Goal: Task Accomplishment & Management: Use online tool/utility

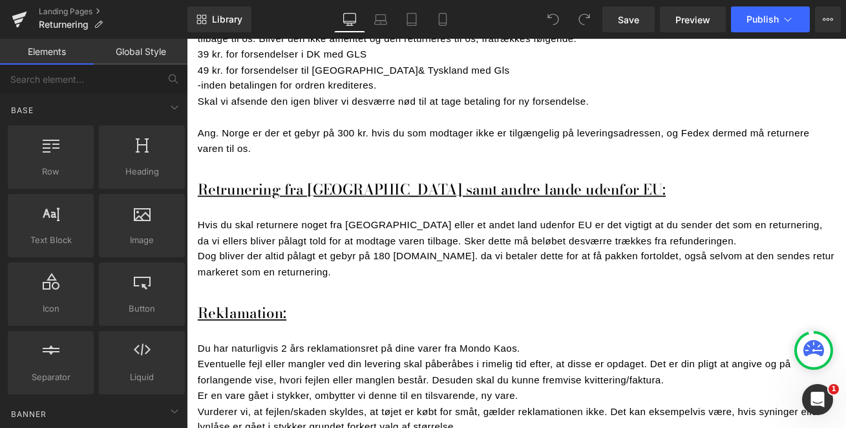
scroll to position [994, 0]
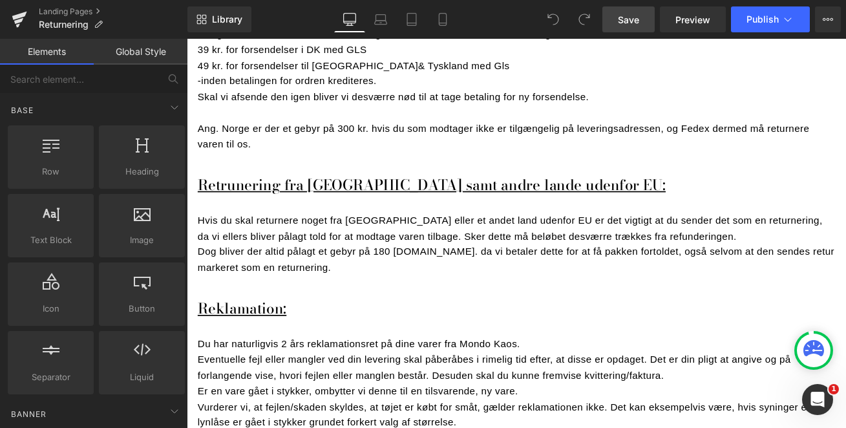
click at [624, 17] on span "Save" at bounding box center [628, 20] width 21 height 14
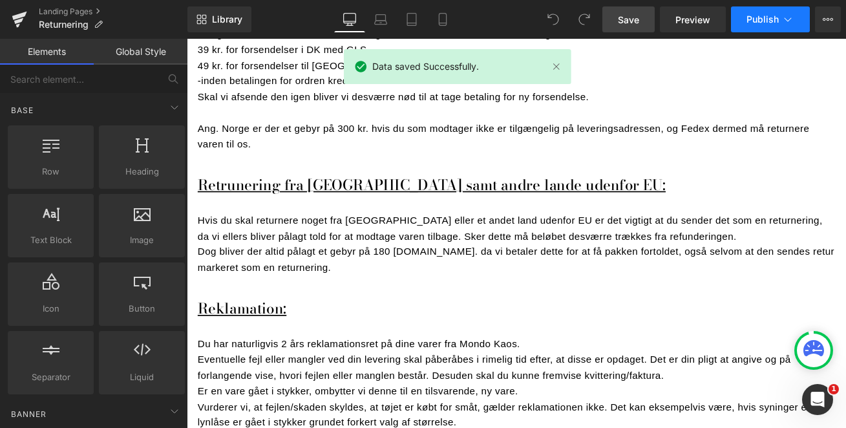
click at [760, 17] on span "Publish" at bounding box center [763, 19] width 32 height 10
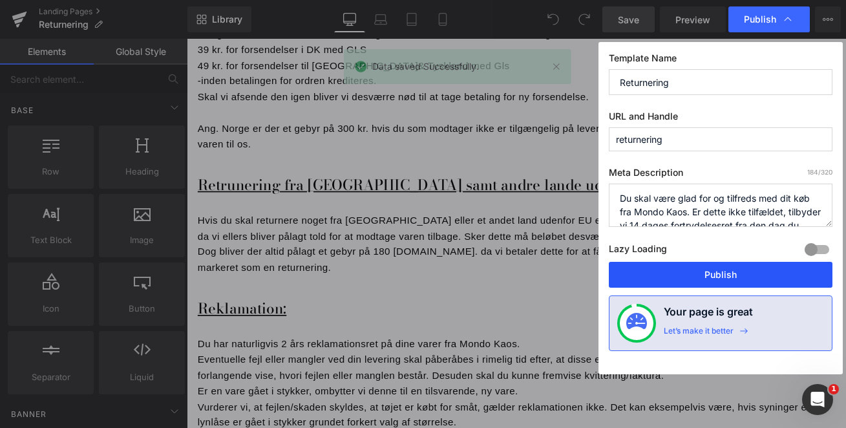
click at [710, 279] on button "Publish" at bounding box center [721, 275] width 224 height 26
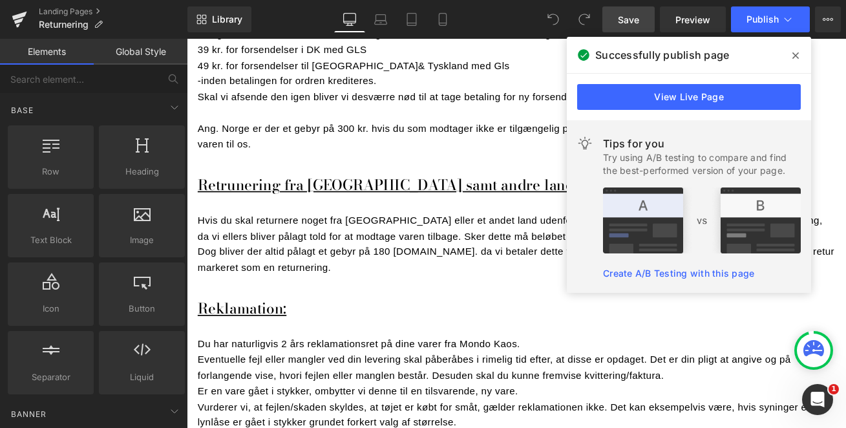
click at [629, 23] on span "Save" at bounding box center [628, 20] width 21 height 14
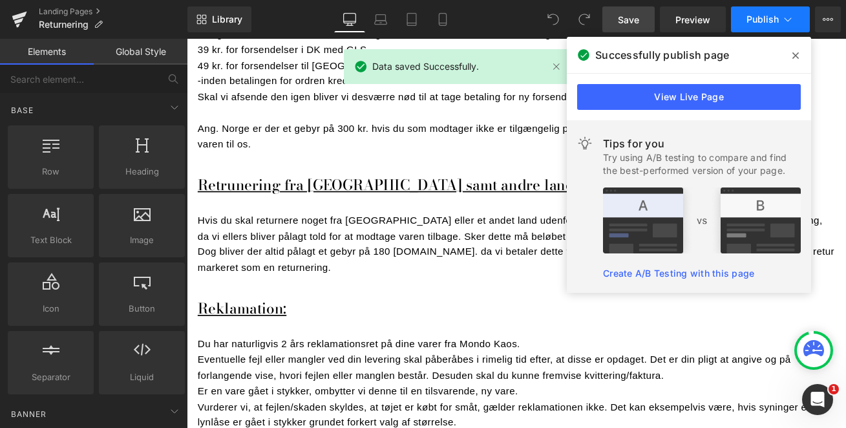
click at [761, 19] on span "Publish" at bounding box center [763, 19] width 32 height 10
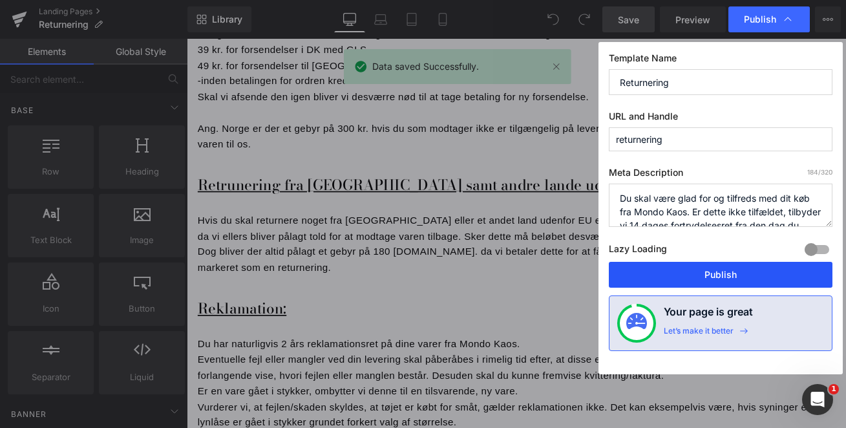
click at [697, 273] on button "Publish" at bounding box center [721, 275] width 224 height 26
